Goal: Information Seeking & Learning: Learn about a topic

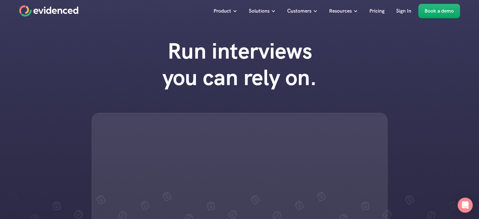
click at [436, 67] on div "Run interviews you can rely on." at bounding box center [239, 152] width 479 height 240
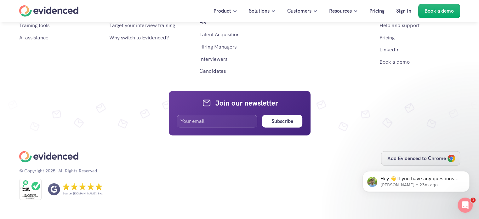
click at [414, 92] on div "Product Overview Evidenced in 4 mins Realtime guidance Candidate experience Int…" at bounding box center [239, 67] width 479 height 304
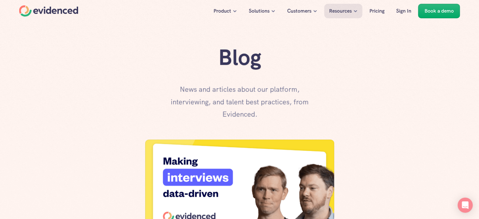
click at [409, 84] on div "Blog News and articles about our platform, interviewing, and talent best practi…" at bounding box center [240, 82] width 442 height 77
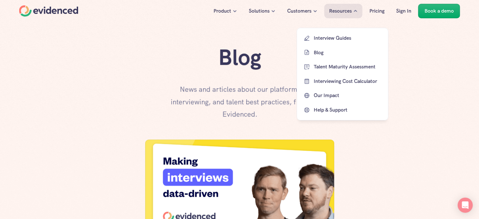
drag, startPoint x: 356, startPoint y: 18, endPoint x: 355, endPoint y: 33, distance: 15.1
click at [355, 33] on div "Interview Guides Blog Talent Maturity Assessment Interviewing Cost Calculator O…" at bounding box center [343, 74] width 92 height 93
click at [333, 40] on p "Interview Guides" at bounding box center [348, 38] width 68 height 8
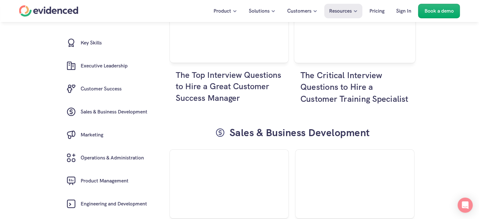
scroll to position [1740, 0]
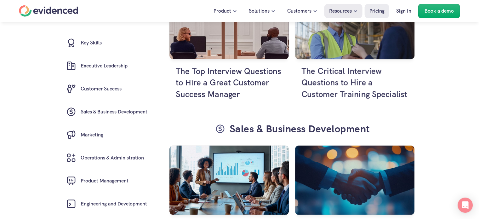
click at [380, 11] on p "Pricing" at bounding box center [377, 11] width 15 height 8
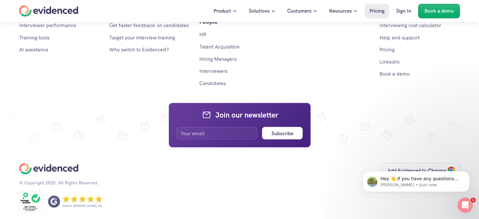
scroll to position [1220, 0]
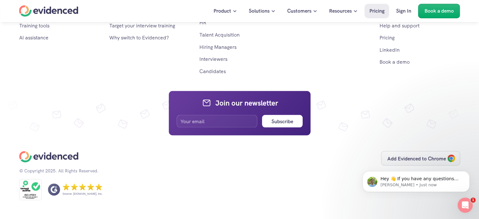
click at [355, 38] on div "Product Overview Evidenced in 4 mins Realtime guidance Candidate experience Int…" at bounding box center [239, 4] width 441 height 141
click at [469, 207] on div "Open Intercom Messenger" at bounding box center [465, 205] width 21 height 21
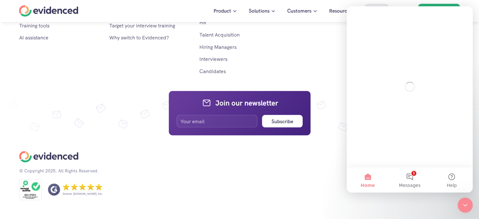
scroll to position [0, 0]
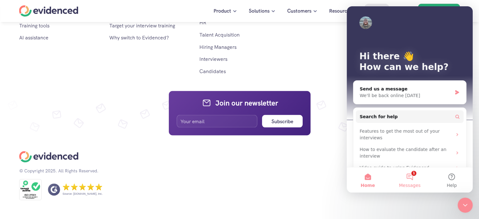
click at [417, 187] on span "Messages" at bounding box center [410, 185] width 22 height 4
